Goal: Information Seeking & Learning: Understand process/instructions

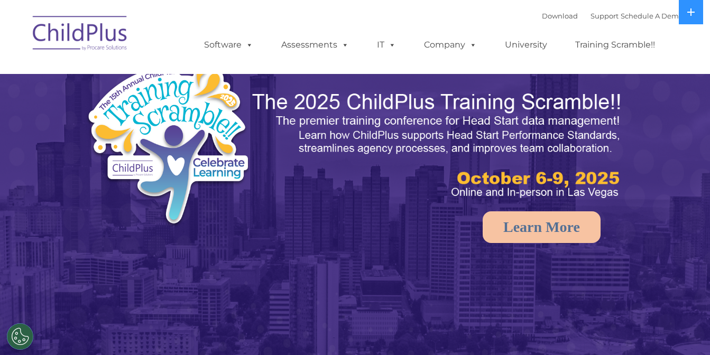
select select "MEDIUM"
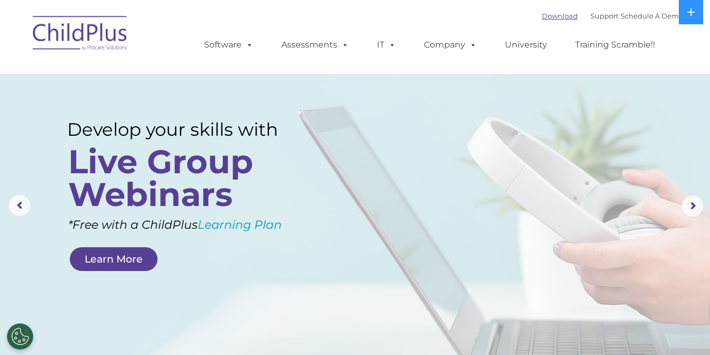
click at [542, 17] on link "Download" at bounding box center [560, 16] width 36 height 8
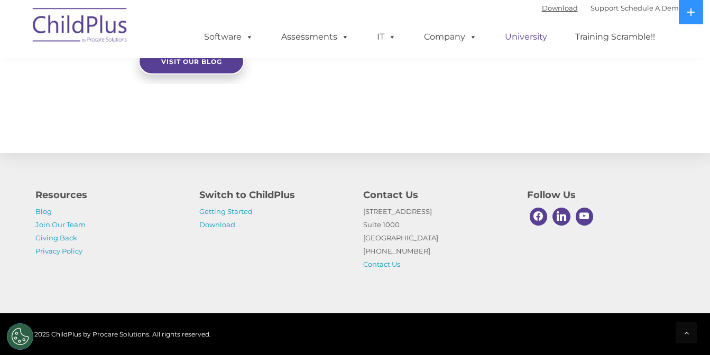
scroll to position [1228, 0]
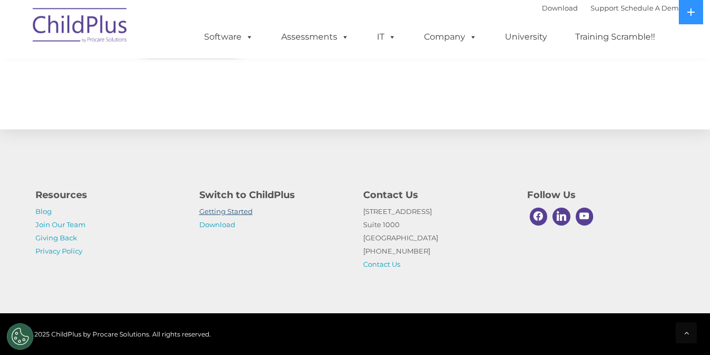
click at [228, 211] on link "Getting Started" at bounding box center [225, 211] width 53 height 8
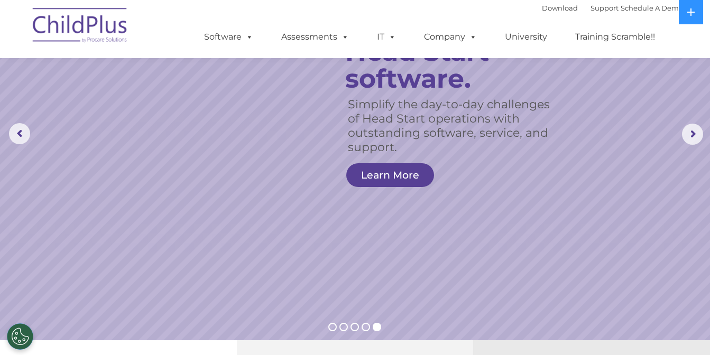
scroll to position [0, 0]
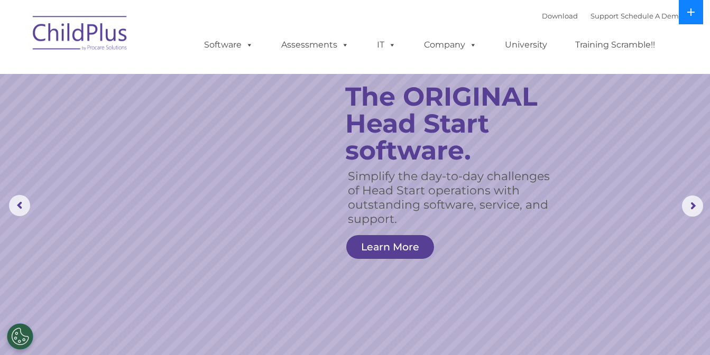
click at [688, 13] on icon at bounding box center [690, 11] width 7 height 7
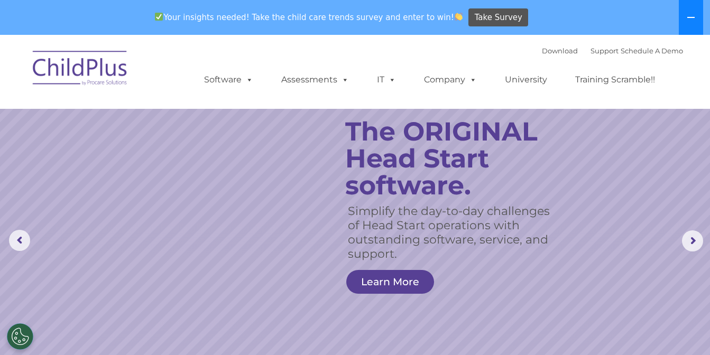
click at [688, 13] on button at bounding box center [691, 17] width 24 height 35
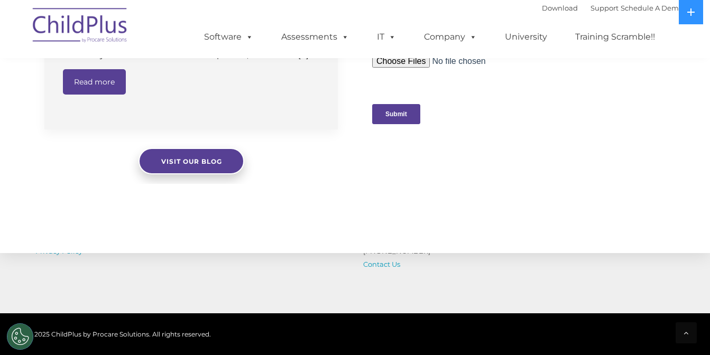
scroll to position [1104, 0]
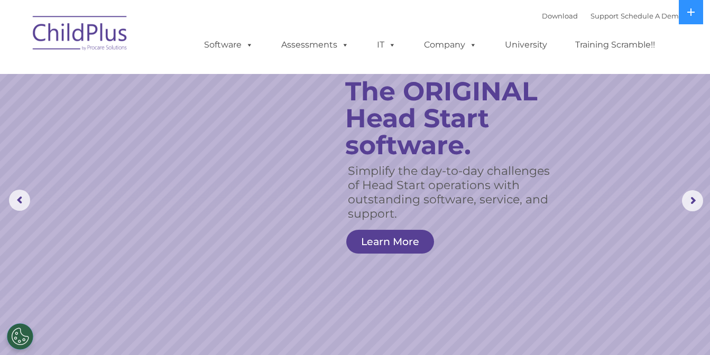
scroll to position [0, 0]
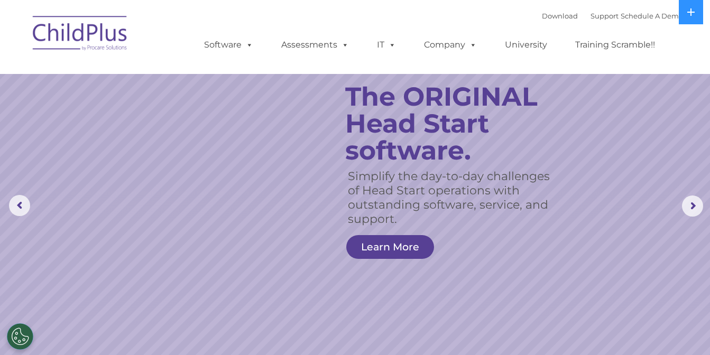
click at [501, 75] on rs-slide "Simplify the day-to-day challenges of Head Start operations with outstanding so…" at bounding box center [355, 206] width 710 height 412
click at [17, 61] on nav "Download Support | Schedule A Demo  MENU MENU Software ChildPlus: The original…" at bounding box center [355, 37] width 710 height 74
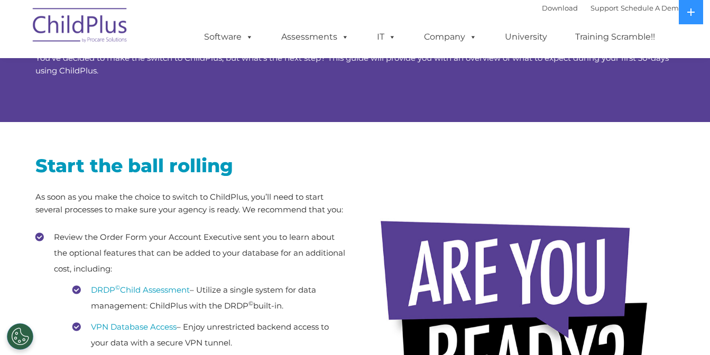
scroll to position [66, 0]
